Goal: Task Accomplishment & Management: Use online tool/utility

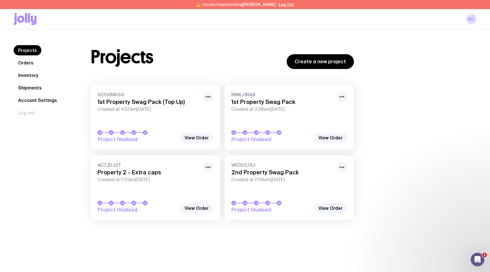
click at [34, 85] on link "Shipments" at bounding box center [30, 88] width 33 height 10
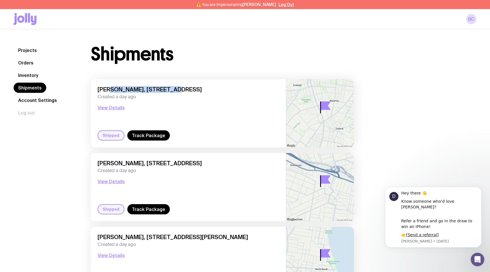
drag, startPoint x: 110, startPoint y: 88, endPoint x: 162, endPoint y: 88, distance: 52.8
click at [163, 88] on span "Peyton Caffey, L36, 274 Botany Road, Alexandria 2015 NSW, Australia" at bounding box center [188, 89] width 181 height 7
copy span "on Caffey, L36, 274 B"
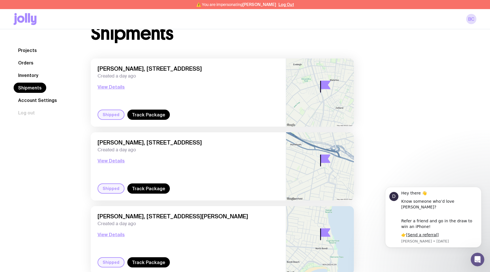
scroll to position [27, 0]
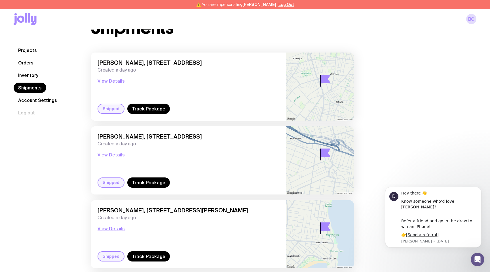
click at [118, 138] on span "Nikhil Verma, Unit 107/5-7 Beresford Road, Strathfield 2135 NSW, Australia" at bounding box center [188, 136] width 181 height 7
copy span "Verma"
click at [121, 208] on span "Xavier Tocigl, Unit 5 14 Frederick Street, North Bondi 2026 NSW, Australia" at bounding box center [188, 210] width 181 height 7
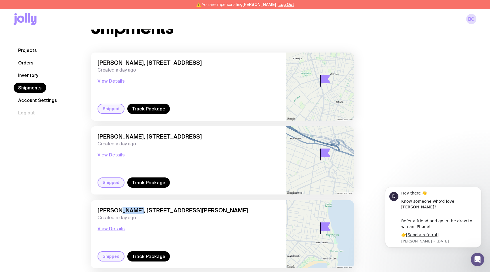
copy span "Tocigl"
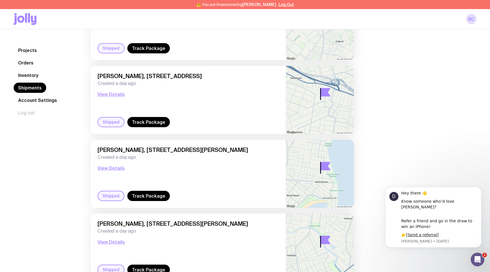
scroll to position [183, 0]
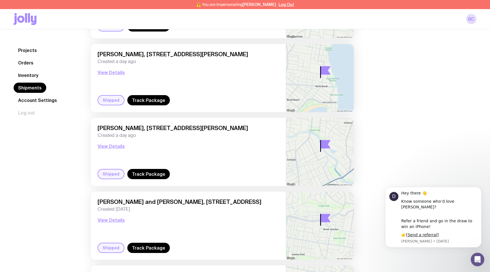
click at [118, 128] on span "Lulu Zhang, 18 Clissold Pde, Campsie 2194 NSW, Australia" at bounding box center [188, 127] width 181 height 7
copy span "Zhang"
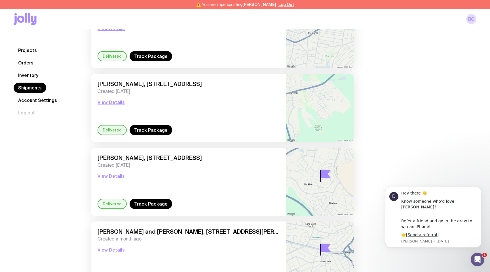
scroll to position [730, 0]
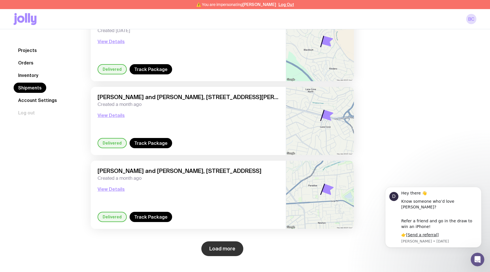
click at [214, 247] on button "Load more" at bounding box center [222, 248] width 42 height 15
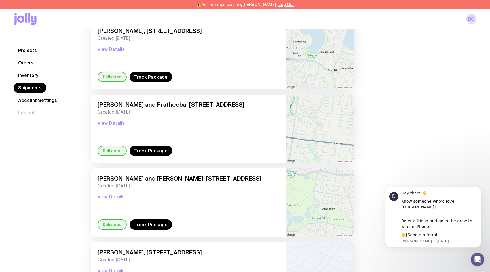
scroll to position [1614, 0]
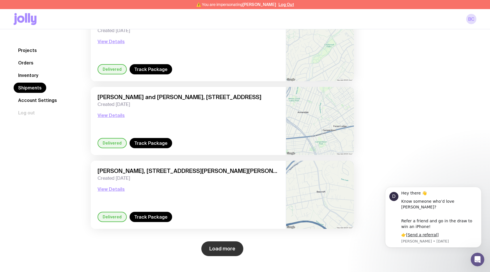
click at [226, 249] on button "Load more" at bounding box center [222, 248] width 42 height 15
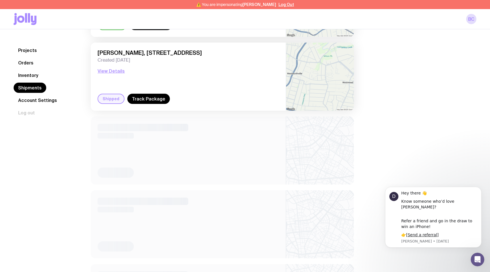
scroll to position [2459, 0]
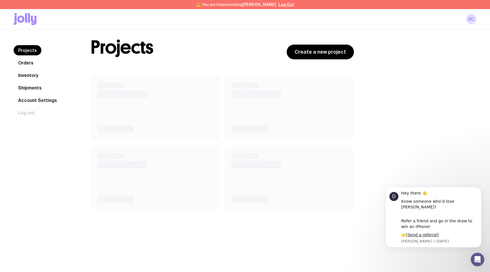
scroll to position [10, 0]
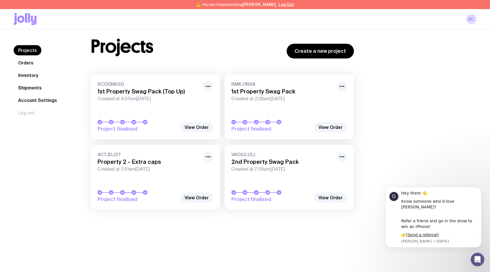
click at [35, 92] on link "Shipments" at bounding box center [30, 88] width 33 height 10
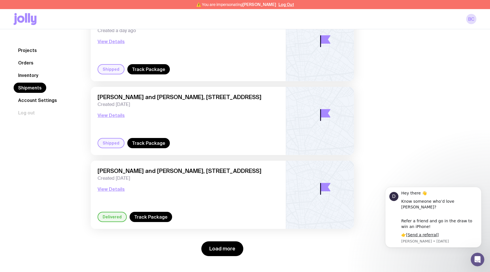
scroll to position [508, 0]
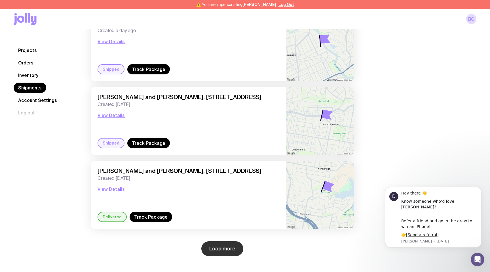
click at [228, 248] on button "Load more" at bounding box center [222, 248] width 42 height 15
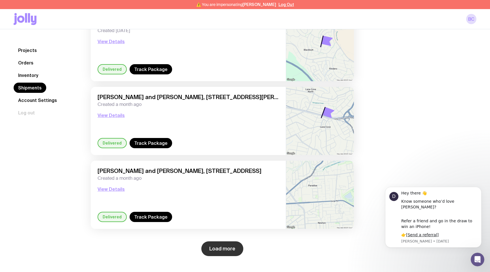
click at [227, 247] on button "Load more" at bounding box center [222, 248] width 42 height 15
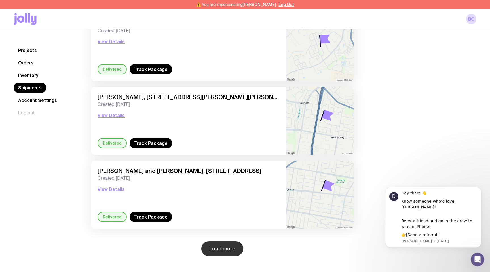
click at [227, 247] on button "Load more" at bounding box center [222, 248] width 42 height 15
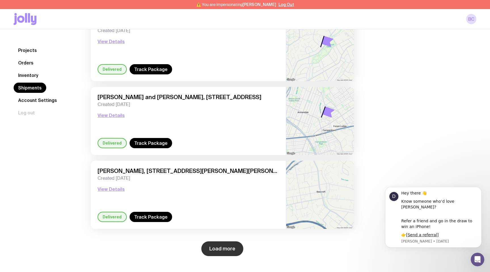
click at [225, 249] on button "Load more" at bounding box center [222, 248] width 42 height 15
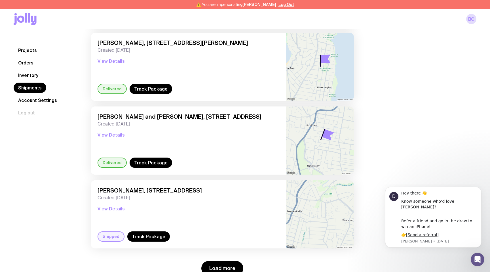
scroll to position [3384, 0]
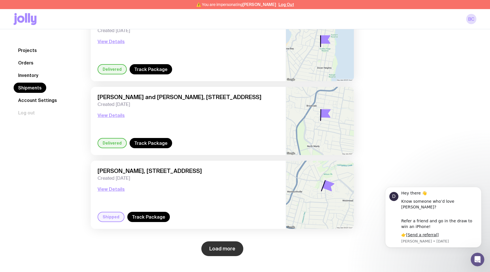
click at [224, 247] on button "Load more" at bounding box center [222, 248] width 42 height 15
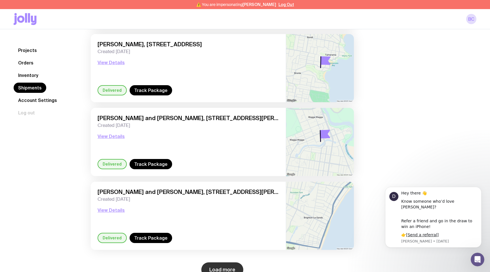
scroll to position [4269, 0]
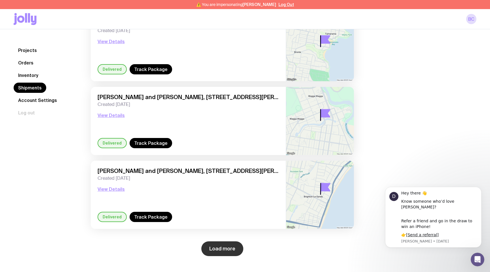
click at [223, 253] on button "Load more" at bounding box center [222, 248] width 42 height 15
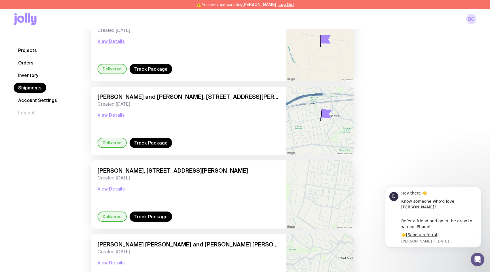
scroll to position [4859, 0]
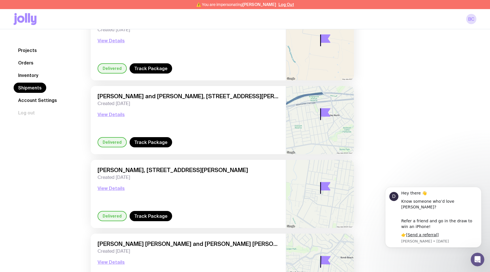
click at [106, 96] on span "Ryan and Evelyn, 74a Oliver Street, Bexley North 2207 NSW, Australia" at bounding box center [188, 96] width 181 height 7
copy span "Ryan"
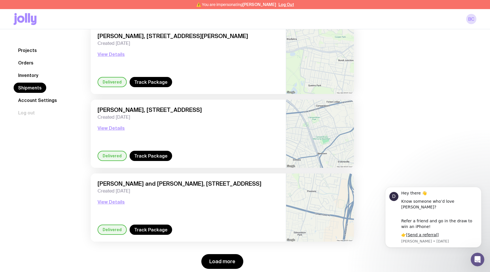
scroll to position [5153, 0]
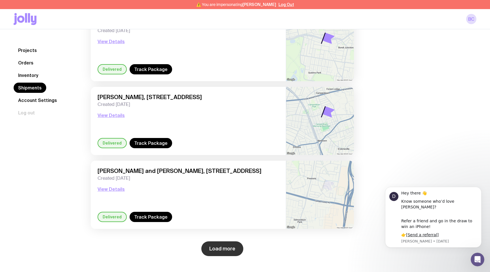
click at [225, 254] on button "Load more" at bounding box center [222, 248] width 42 height 15
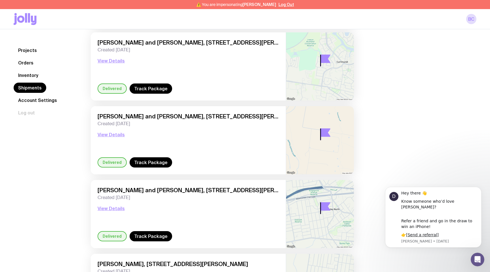
scroll to position [4795, 0]
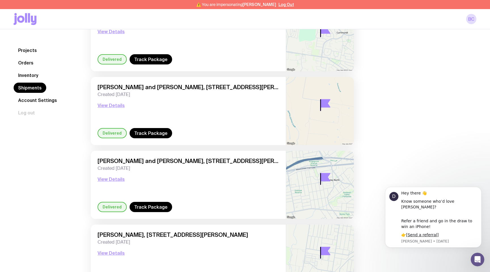
click at [105, 162] on span "Ryan and Evelyn, 74a Oliver Street, Bexley North 2207 NSW, Australia" at bounding box center [188, 160] width 181 height 7
copy span "Ryan"
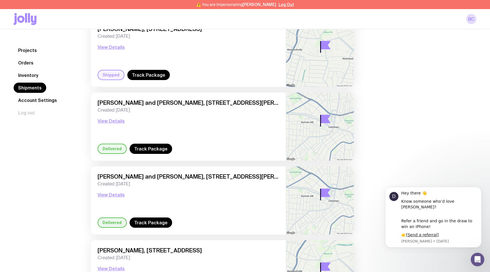
scroll to position [3512, 0]
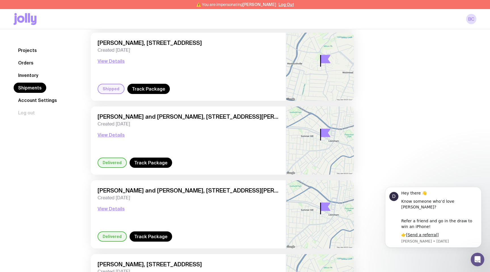
click at [118, 189] on span "Menefrida Horbino and Xue Feng Wei, 2 Edward Street , Summer Hill 2130 NSW, Aus…" at bounding box center [188, 190] width 181 height 7
copy span "Menefrida"
click at [115, 135] on button "View Details" at bounding box center [111, 134] width 27 height 7
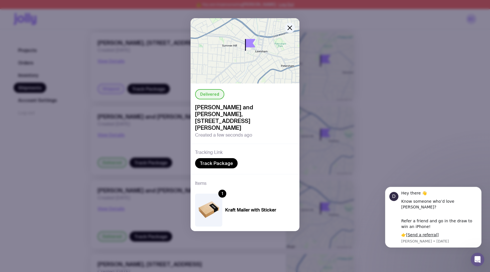
click at [160, 136] on div "Delivered Menefrida Horbino and Xue Feng Wei, 2 Edward Street , Summer Hill 213…" at bounding box center [245, 136] width 490 height 272
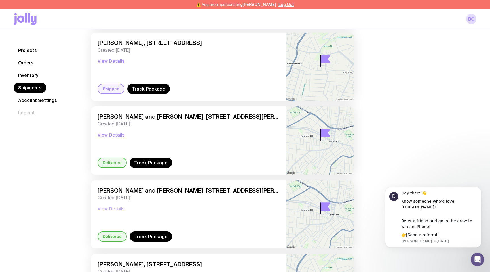
click at [113, 207] on button "View Details" at bounding box center [111, 208] width 27 height 7
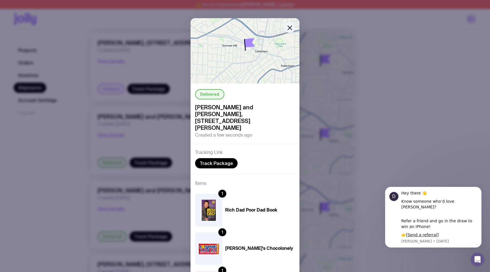
click at [151, 172] on div "Delivered Menefrida Horbino and Xue Feng Wei, 2 Edward Street , Summer Hill 213…" at bounding box center [245, 136] width 490 height 272
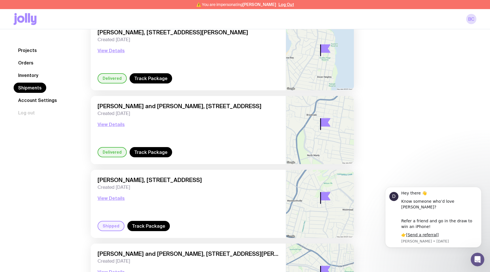
scroll to position [3198, 0]
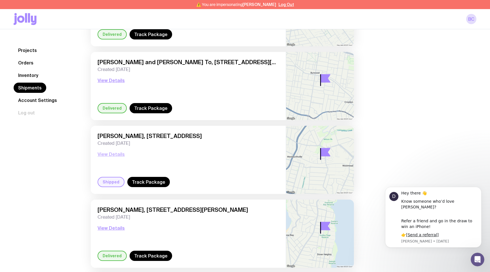
click at [113, 156] on button "View Details" at bounding box center [111, 154] width 27 height 7
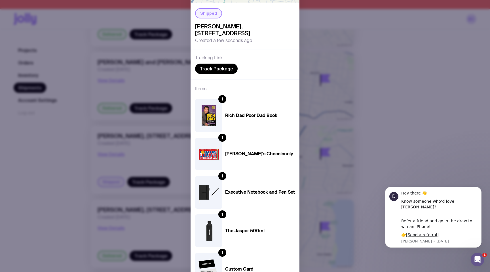
scroll to position [3419, 0]
click at [317, 23] on div "Shipped Riwaz Manandhar, 8/13-15 Lydbrook Street, Westmead 2145 NSW, Australia …" at bounding box center [245, 136] width 490 height 272
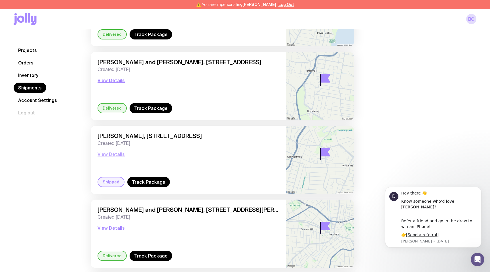
click at [111, 156] on button "View Details" at bounding box center [111, 154] width 27 height 7
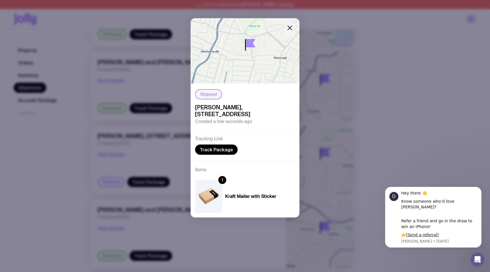
click at [289, 26] on icon "button" at bounding box center [289, 27] width 7 height 7
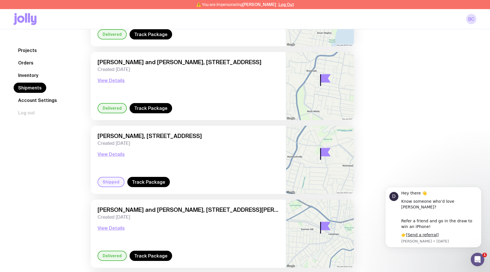
scroll to position [3198, 0]
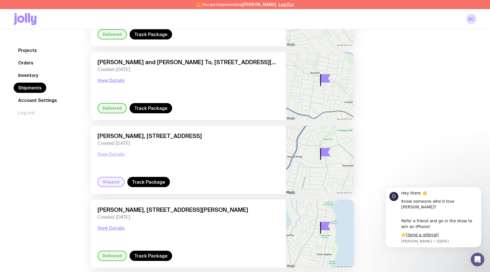
click at [112, 153] on button "View Details" at bounding box center [111, 154] width 27 height 7
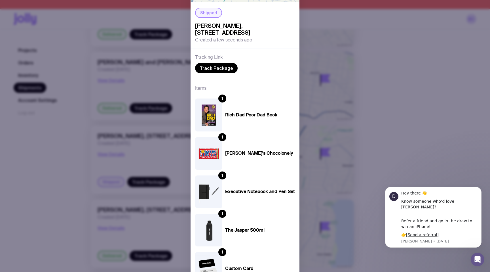
scroll to position [0, 0]
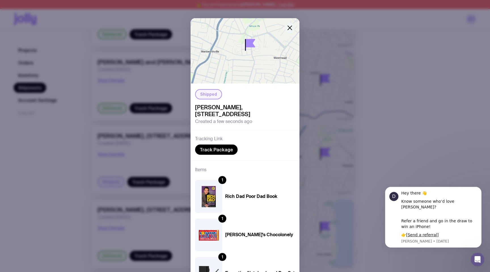
click at [288, 29] on icon "button" at bounding box center [290, 28] width 4 height 4
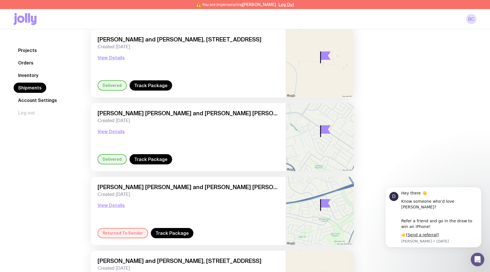
scroll to position [3955, 0]
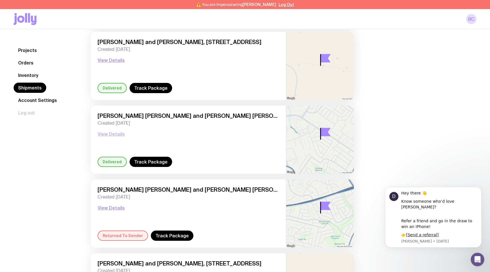
click at [117, 133] on button "View Details" at bounding box center [111, 133] width 27 height 7
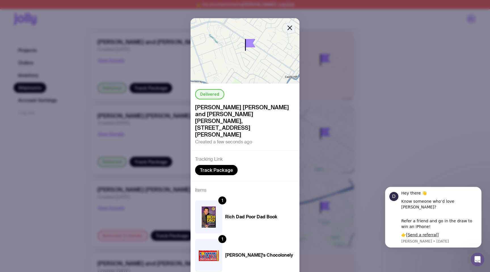
click at [288, 29] on icon "button" at bounding box center [289, 27] width 7 height 7
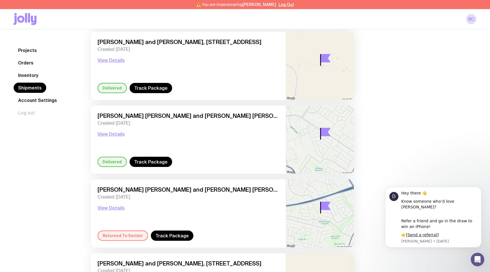
scroll to position [4076, 0]
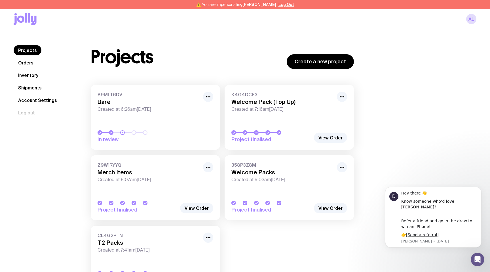
click at [25, 86] on link "Shipments" at bounding box center [30, 88] width 33 height 10
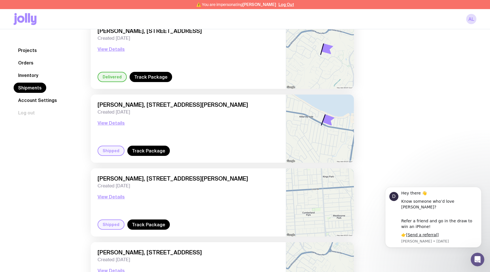
scroll to position [730, 0]
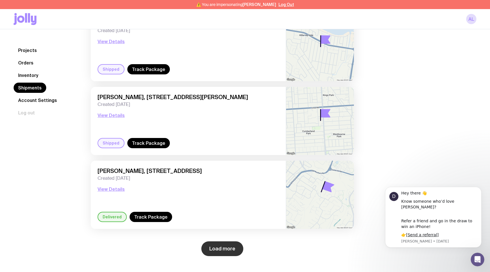
click at [232, 248] on button "Load more" at bounding box center [222, 248] width 42 height 15
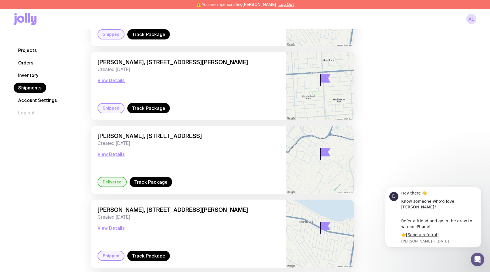
scroll to position [765, 0]
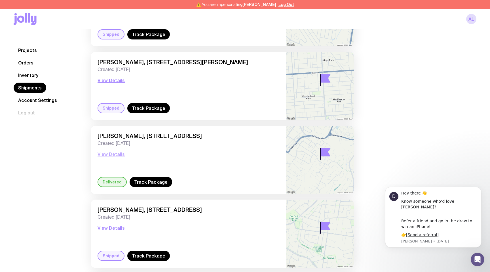
click at [113, 156] on button "View Details" at bounding box center [111, 154] width 27 height 7
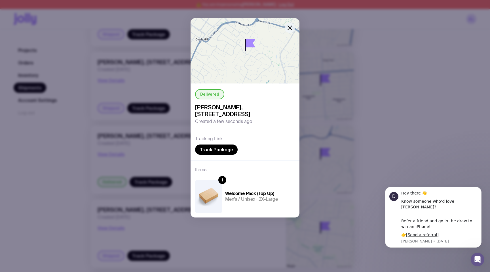
click at [293, 26] on icon "button" at bounding box center [289, 27] width 7 height 7
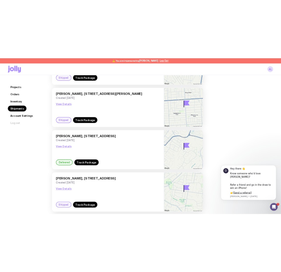
scroll to position [543, 0]
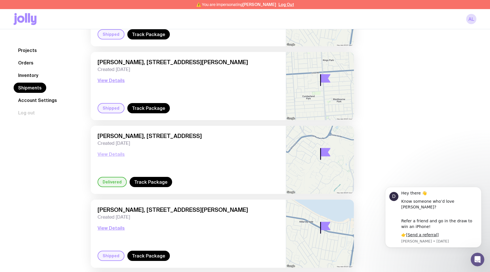
click at [113, 152] on button "View Details" at bounding box center [111, 154] width 27 height 7
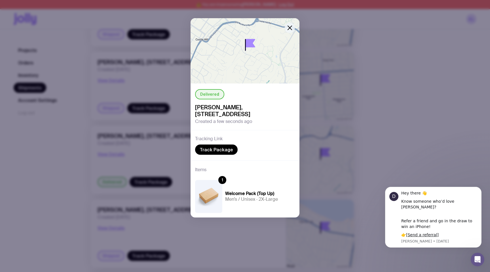
click at [292, 28] on icon "button" at bounding box center [289, 27] width 7 height 7
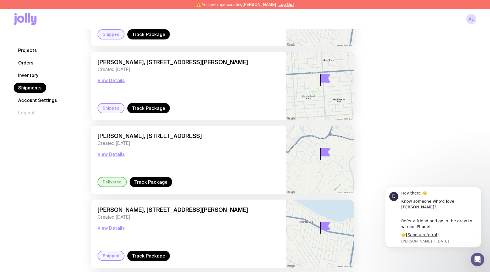
click at [386, 32] on div "Shipments Natasha Burford, 21 Henryk Drive, Hillbank 5112 SA, Australia Created…" at bounding box center [276, 193] width 399 height 1383
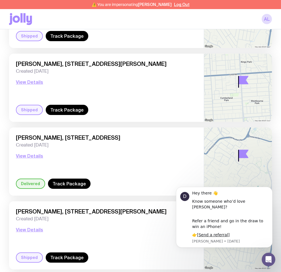
scroll to position [684, 0]
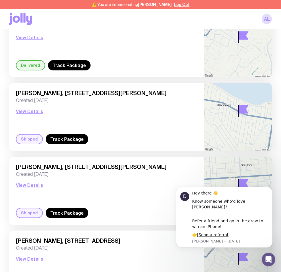
click at [22, 168] on span "[PERSON_NAME], [STREET_ADDRESS][PERSON_NAME]" at bounding box center [106, 166] width 181 height 7
copy span "Grace"
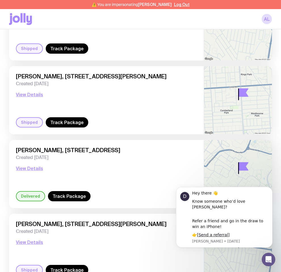
scroll to position [470, 0]
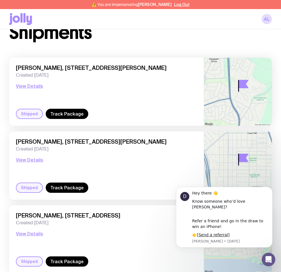
scroll to position [60, 0]
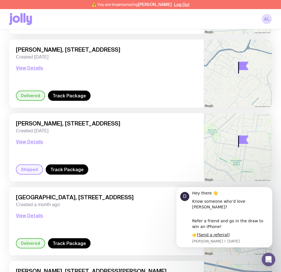
scroll to position [753, 0]
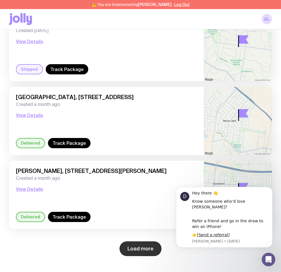
click at [136, 252] on button "Load more" at bounding box center [140, 248] width 42 height 15
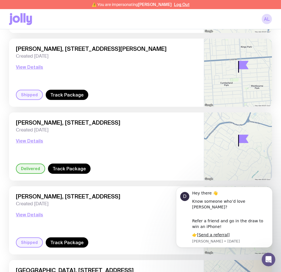
scroll to position [598, 0]
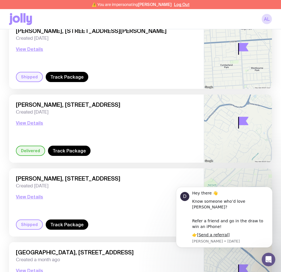
click at [28, 103] on span "[PERSON_NAME], [STREET_ADDRESS]" at bounding box center [106, 104] width 181 height 7
copy span "Brodey"
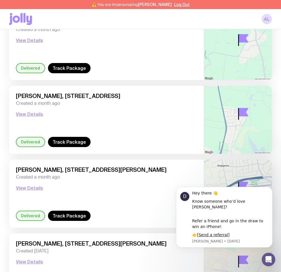
scroll to position [1057, 0]
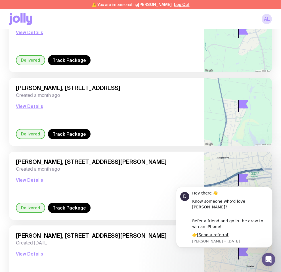
click at [23, 162] on span "Penny Carter, 118 Caroline Street, Kingsgrove 2208 NSW, Australia" at bounding box center [106, 161] width 181 height 7
copy span "Penny"
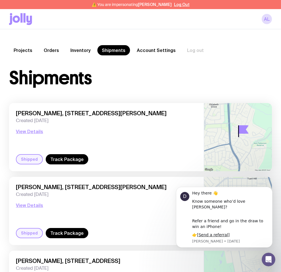
click at [83, 50] on link "Inventory" at bounding box center [80, 50] width 29 height 10
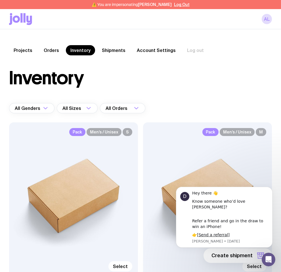
click at [117, 50] on link "Shipments" at bounding box center [113, 50] width 33 height 10
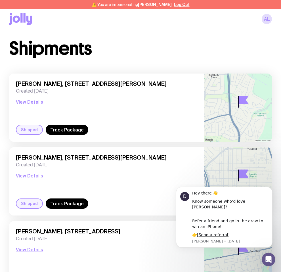
scroll to position [30, 0]
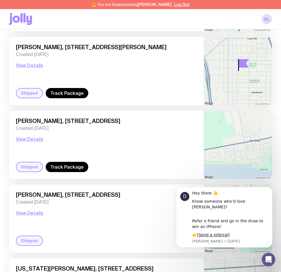
scroll to position [141, 0]
